Goal: Obtain resource: Download file/media

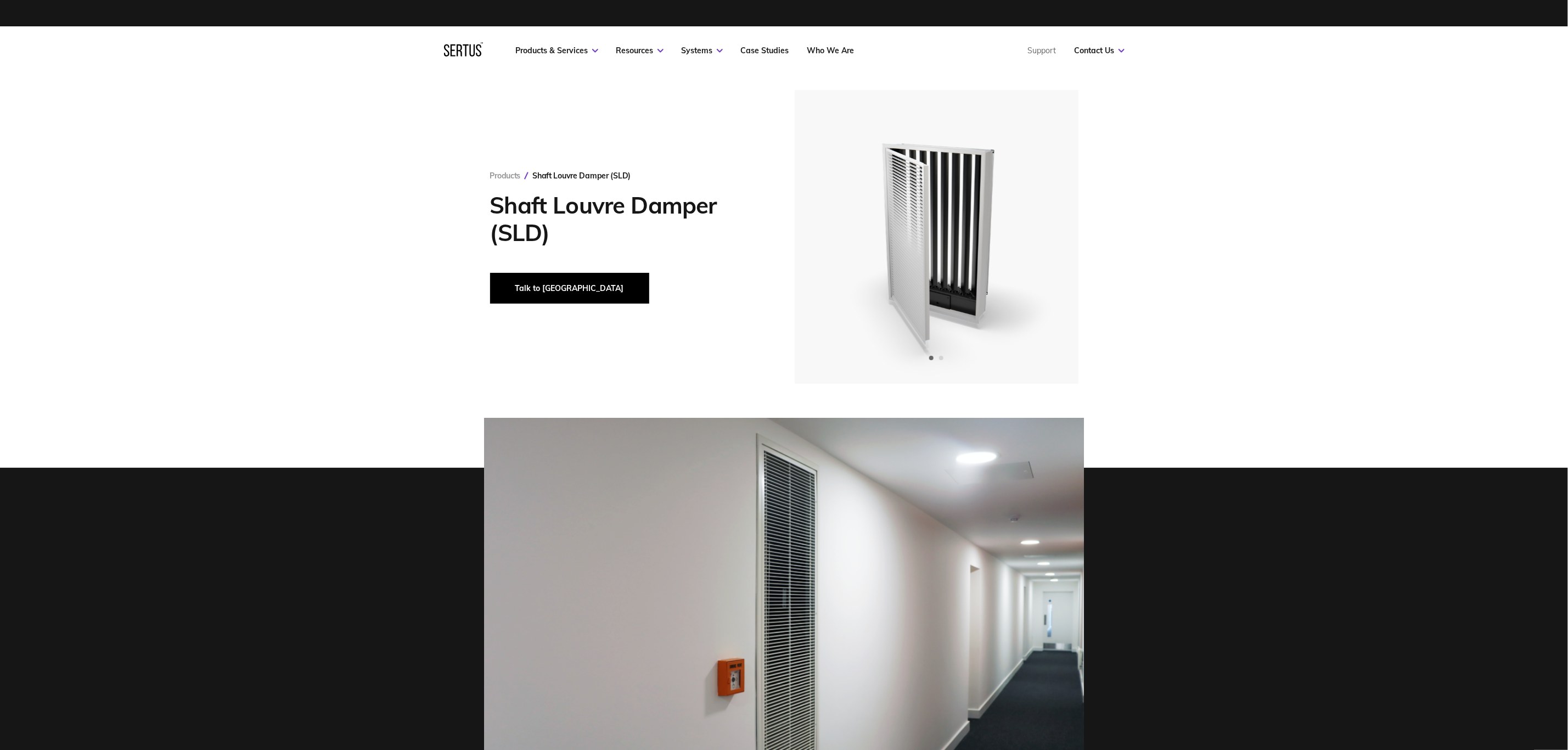
click at [521, 287] on button "Talk to [GEOGRAPHIC_DATA]" at bounding box center [569, 288] width 159 height 31
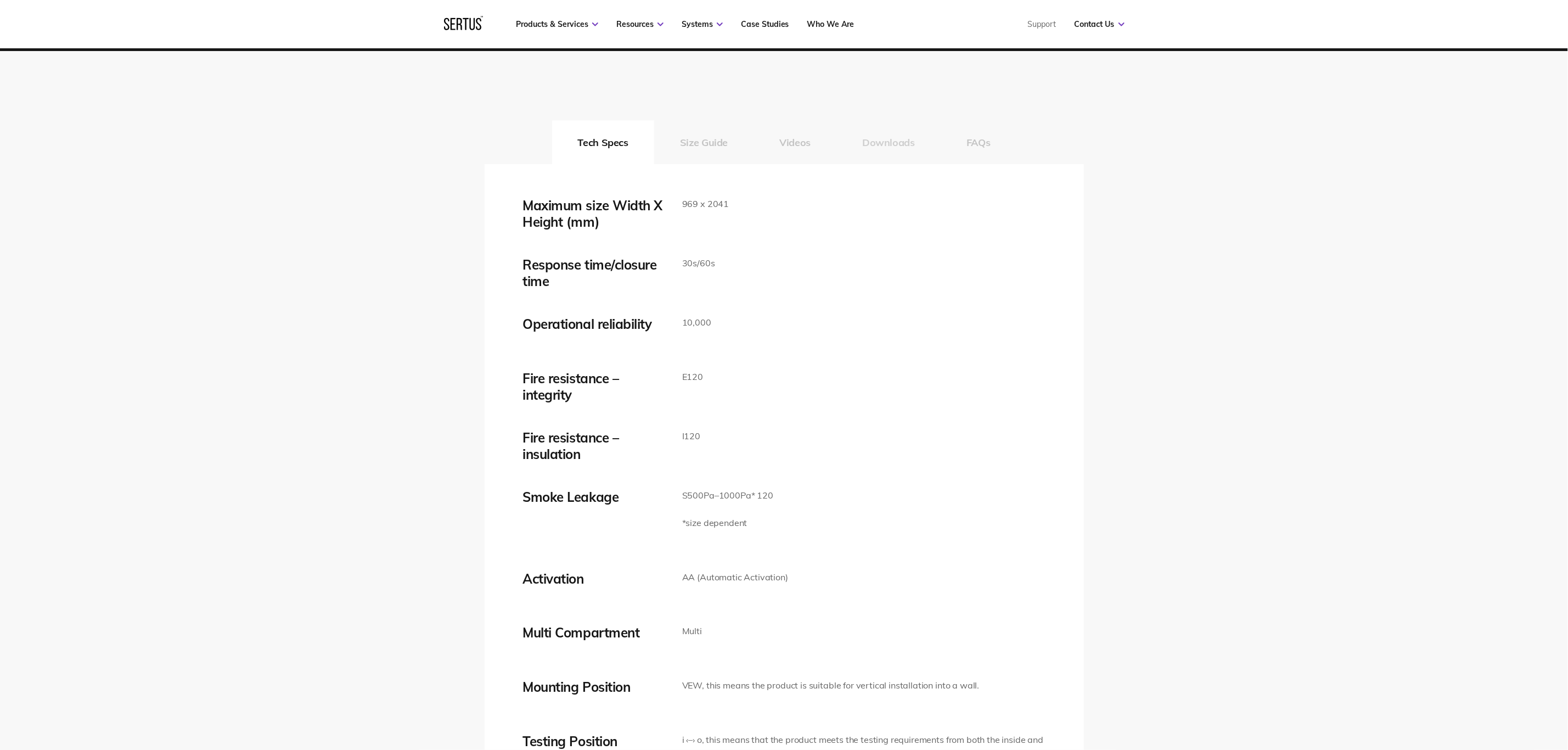
scroll to position [1702, 0]
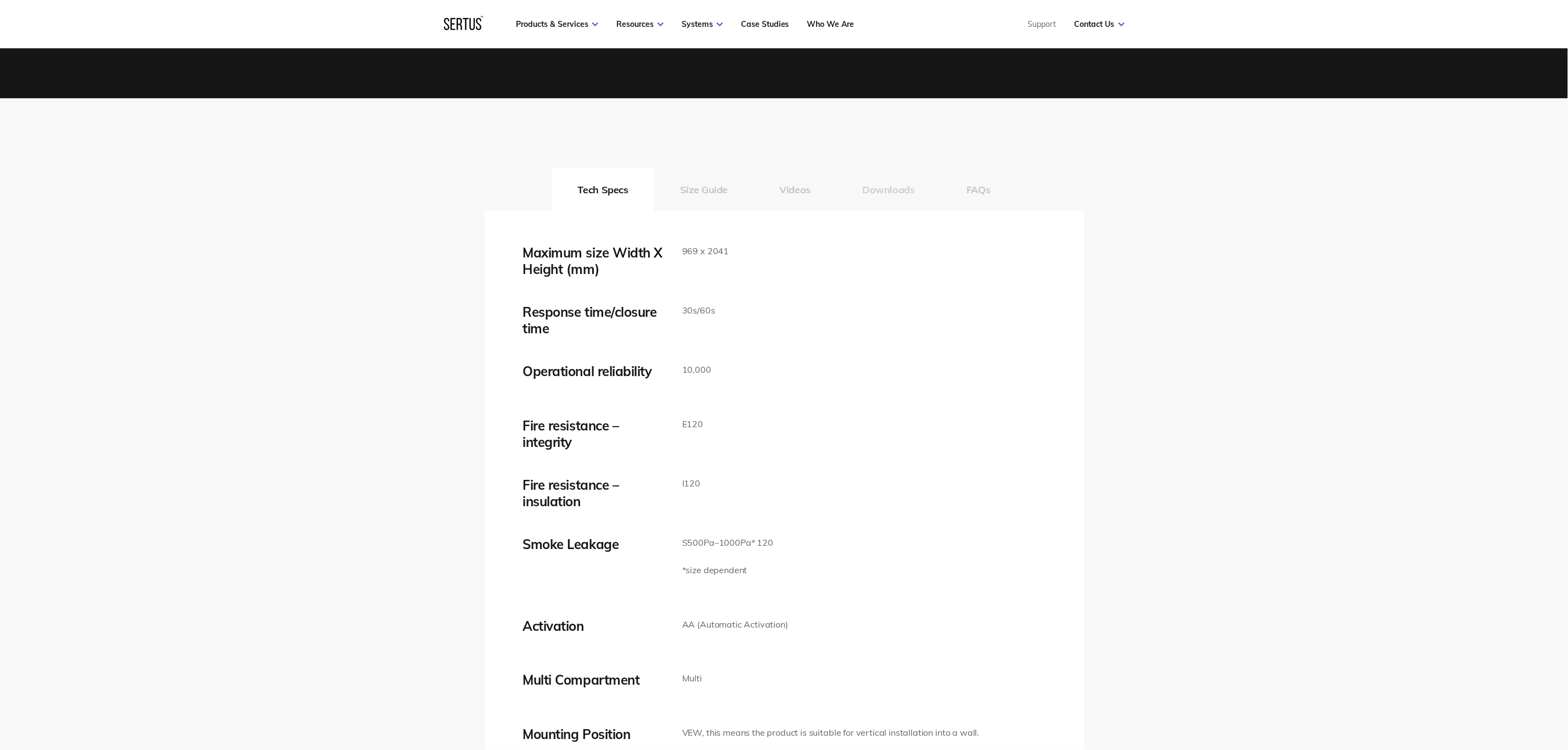
click at [892, 183] on button "Downloads" at bounding box center [888, 189] width 105 height 44
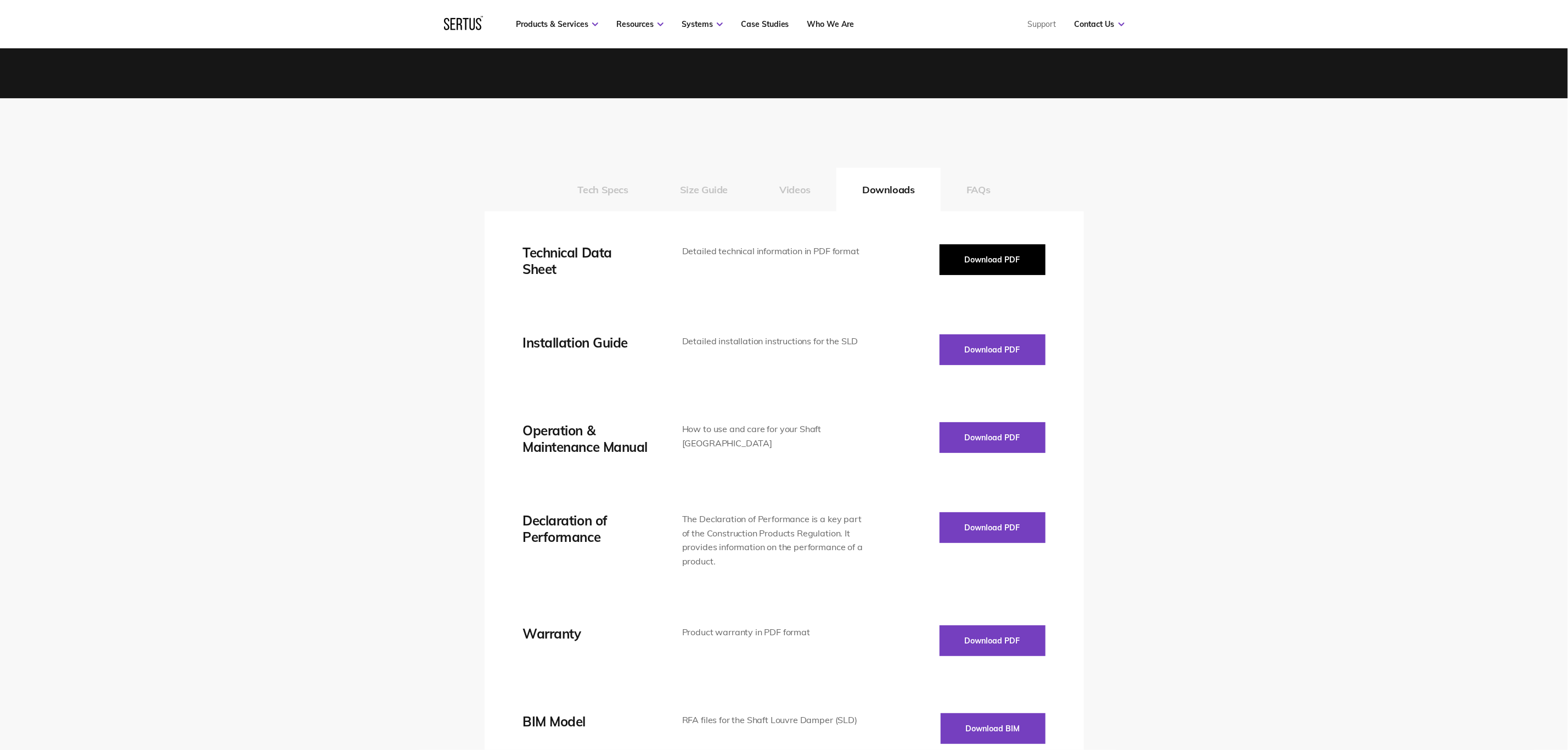
click at [1013, 267] on button "Download PDF" at bounding box center [993, 259] width 106 height 31
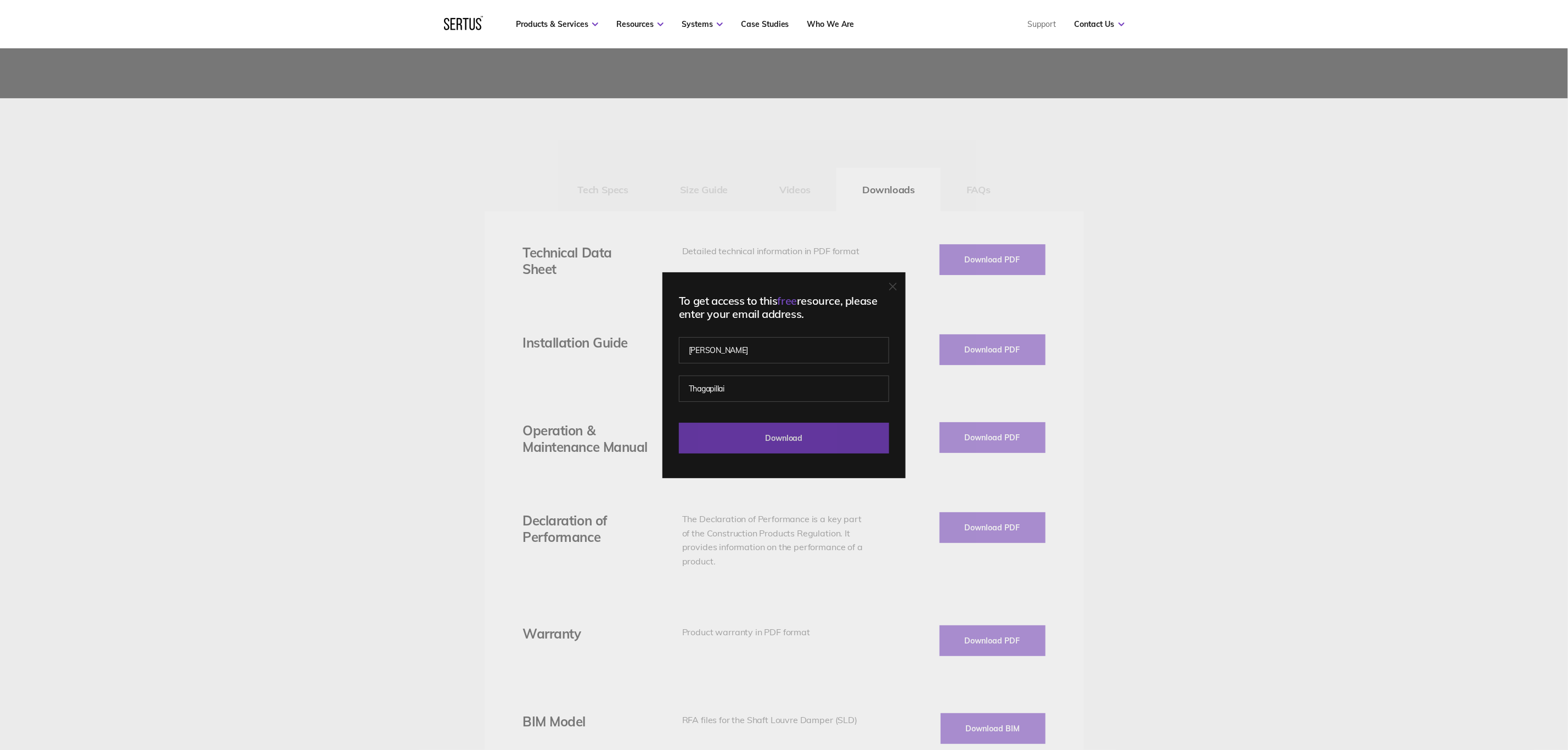
click at [825, 440] on input "Download" at bounding box center [784, 437] width 210 height 31
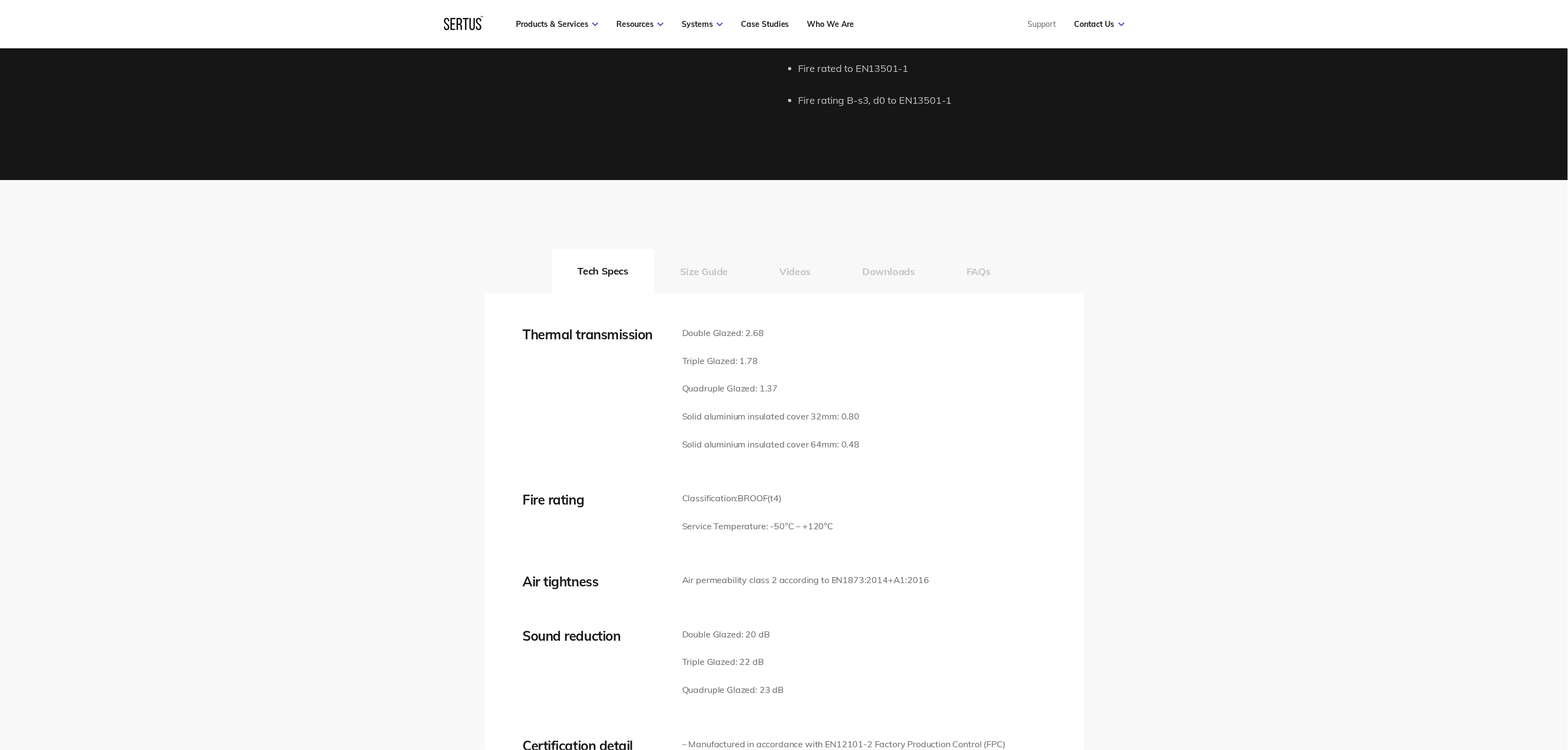
scroll to position [1405, 0]
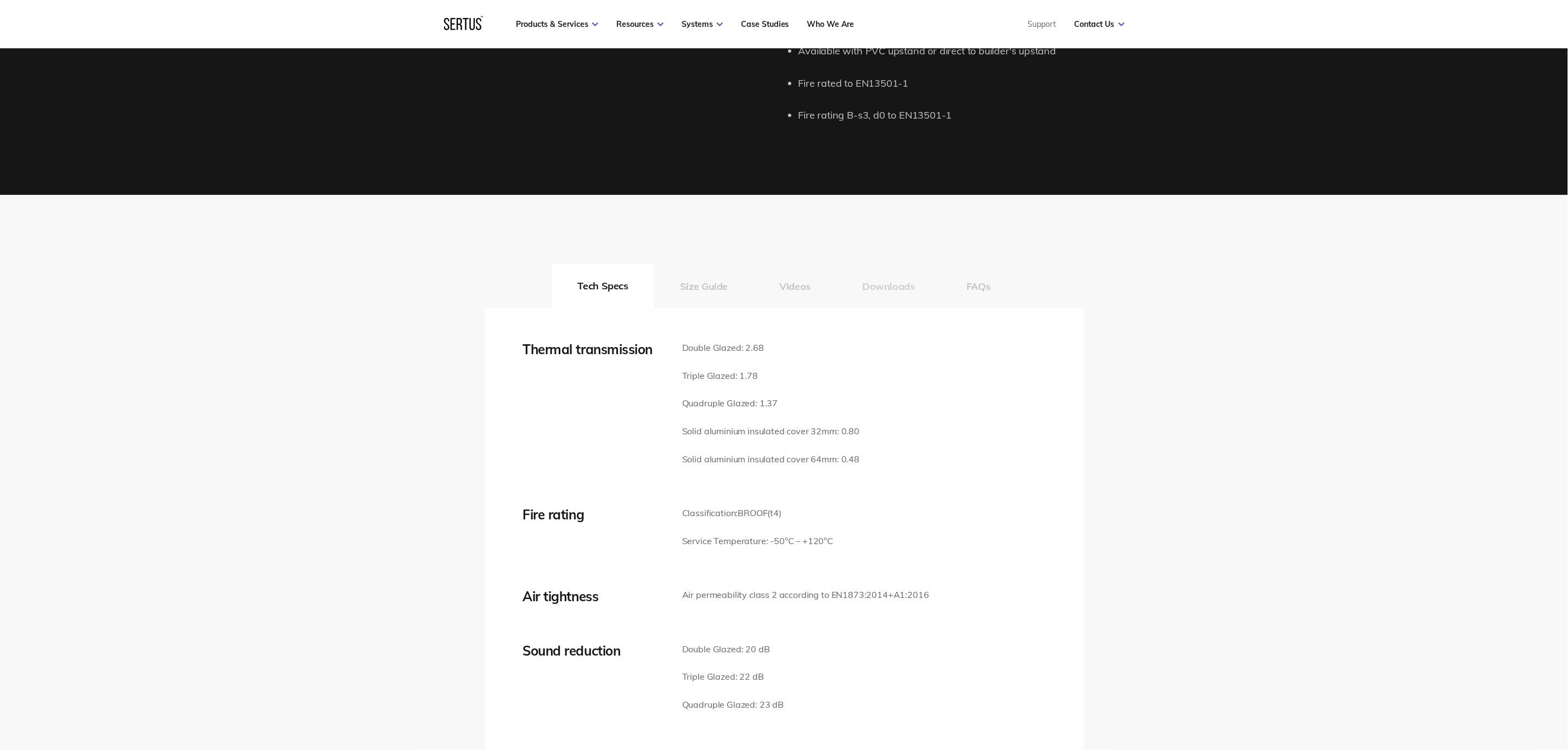
click at [883, 288] on button "Downloads" at bounding box center [888, 286] width 105 height 44
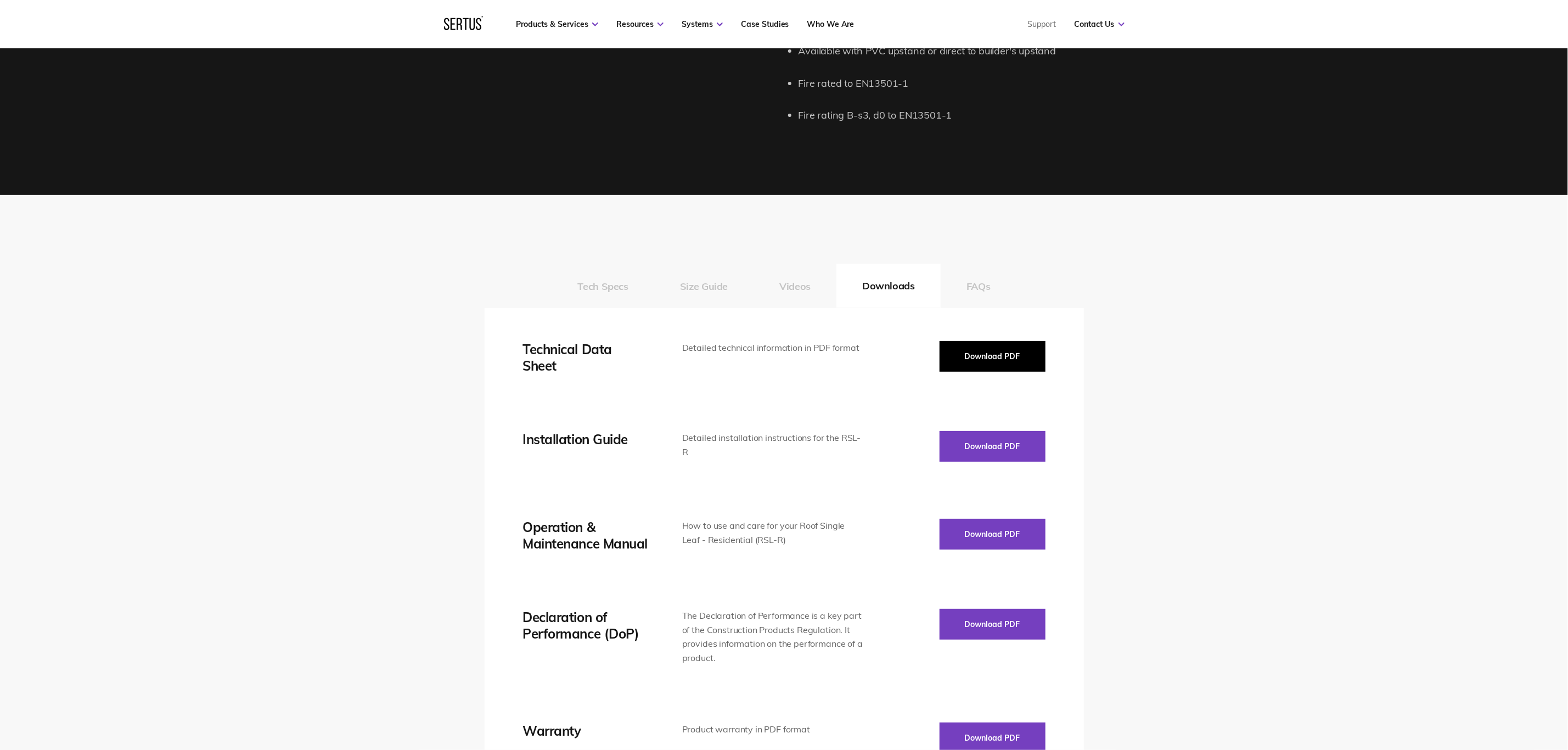
click at [1007, 356] on button "Download PDF" at bounding box center [993, 356] width 106 height 31
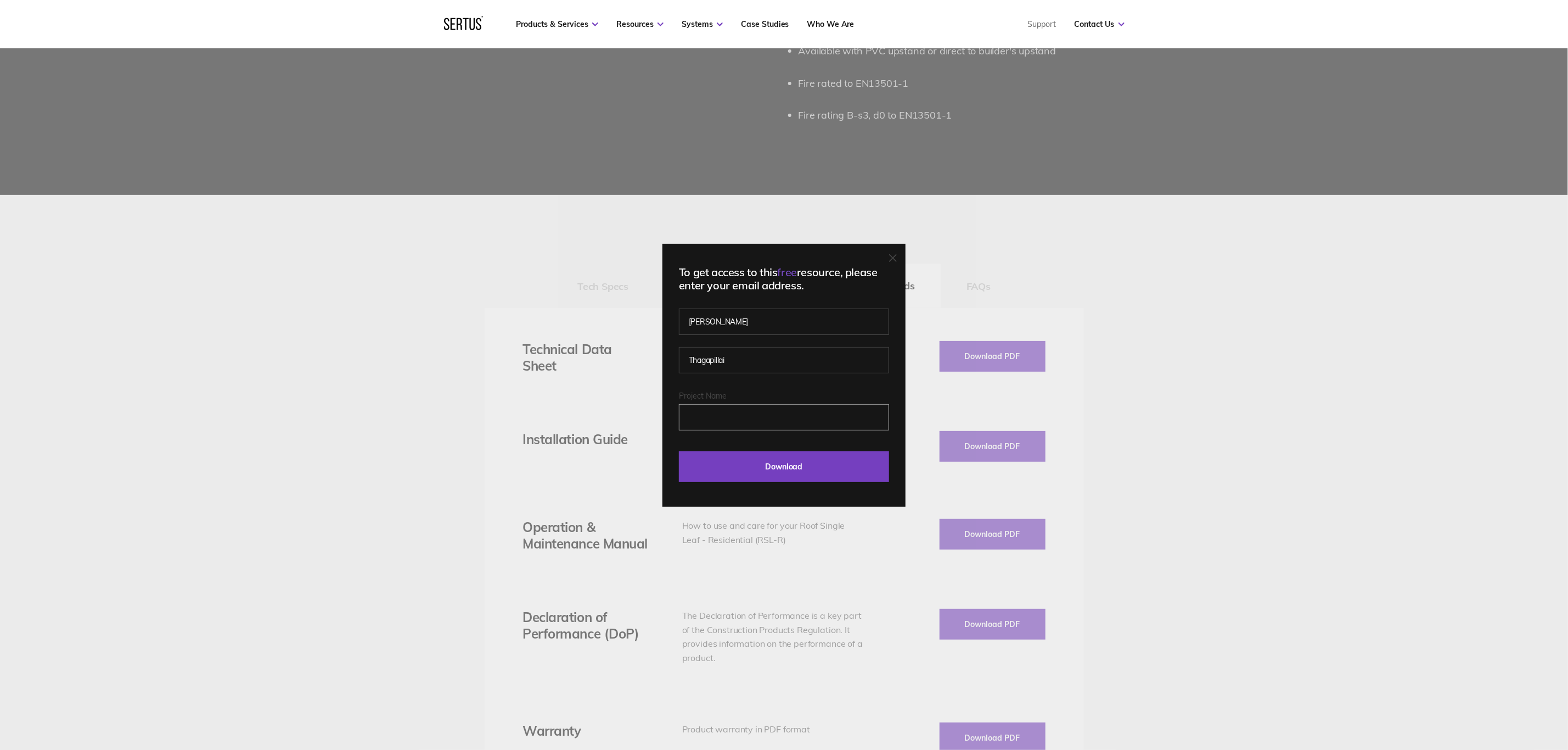
click at [769, 415] on input "Project Name" at bounding box center [784, 417] width 210 height 26
type input "Mill House"
click at [776, 476] on input "Download" at bounding box center [784, 466] width 210 height 31
